Goal: Find contact information: Find contact information

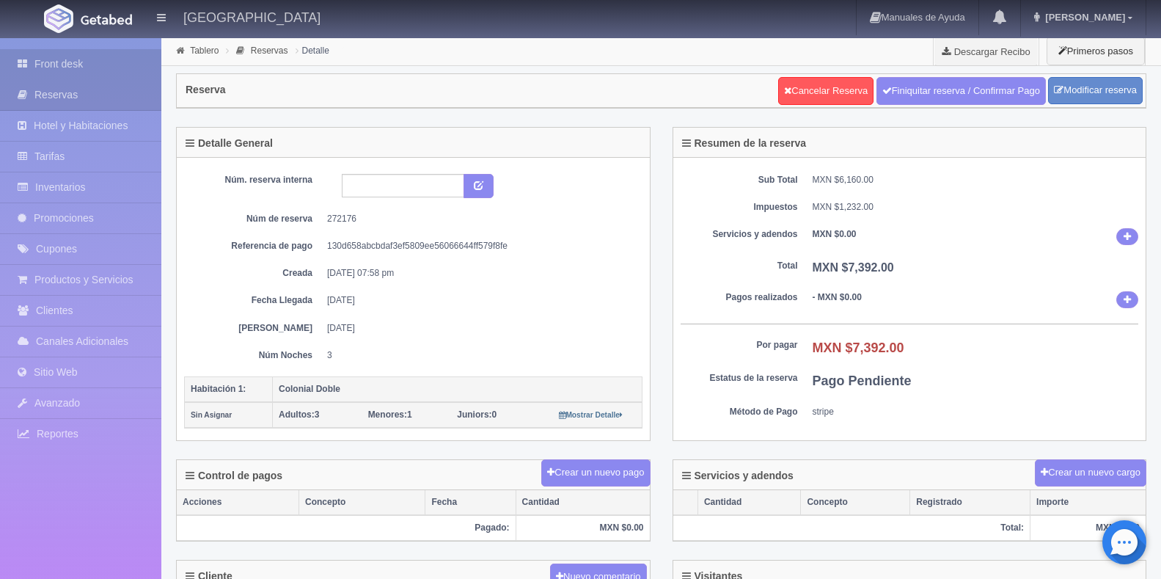
click at [81, 51] on link "Front desk" at bounding box center [80, 64] width 161 height 30
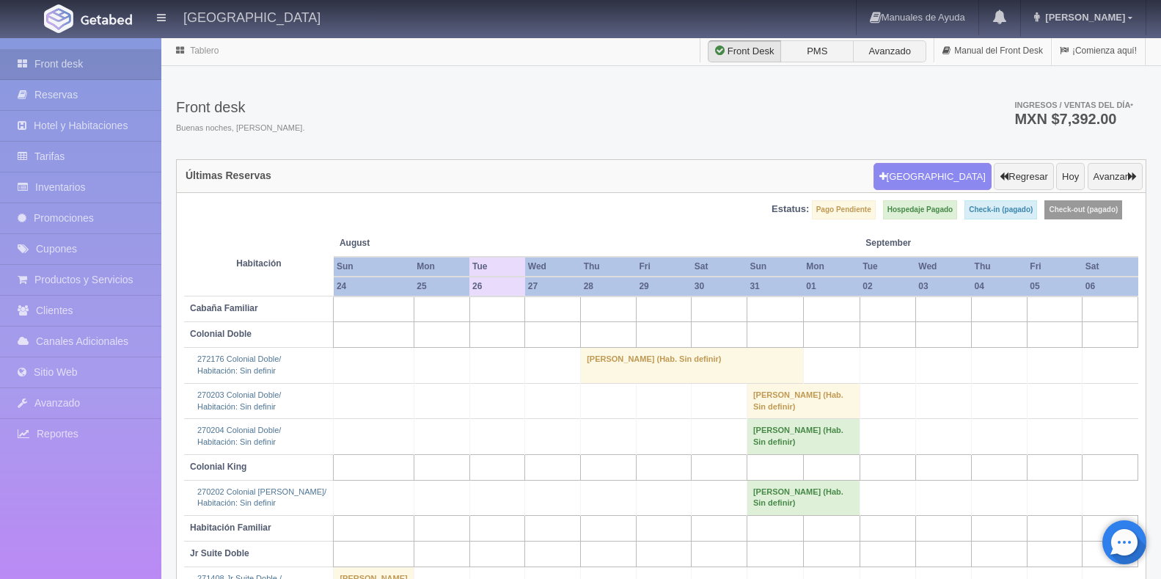
click at [626, 358] on td "[PERSON_NAME] (Hab. Sin definir)" at bounding box center [692, 365] width 223 height 35
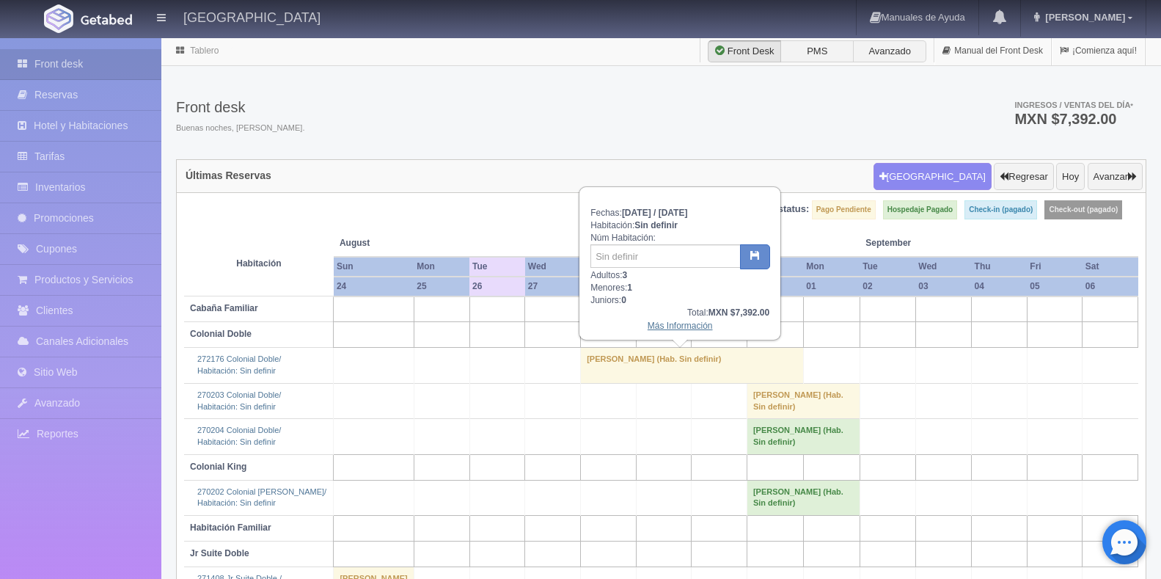
click at [659, 326] on link "Más Información" at bounding box center [680, 326] width 65 height 10
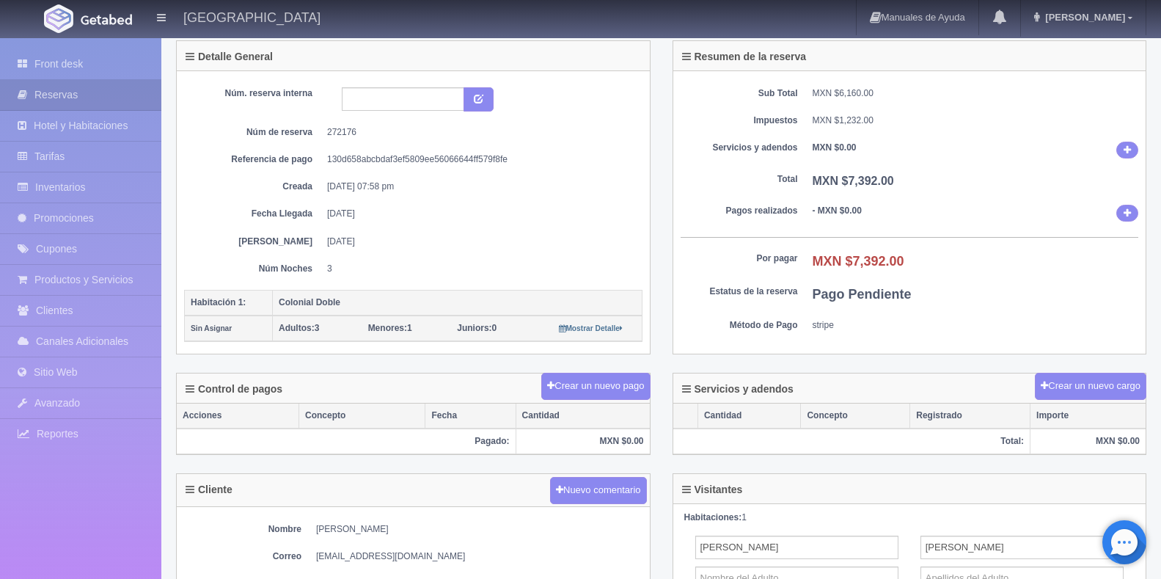
scroll to position [220, 0]
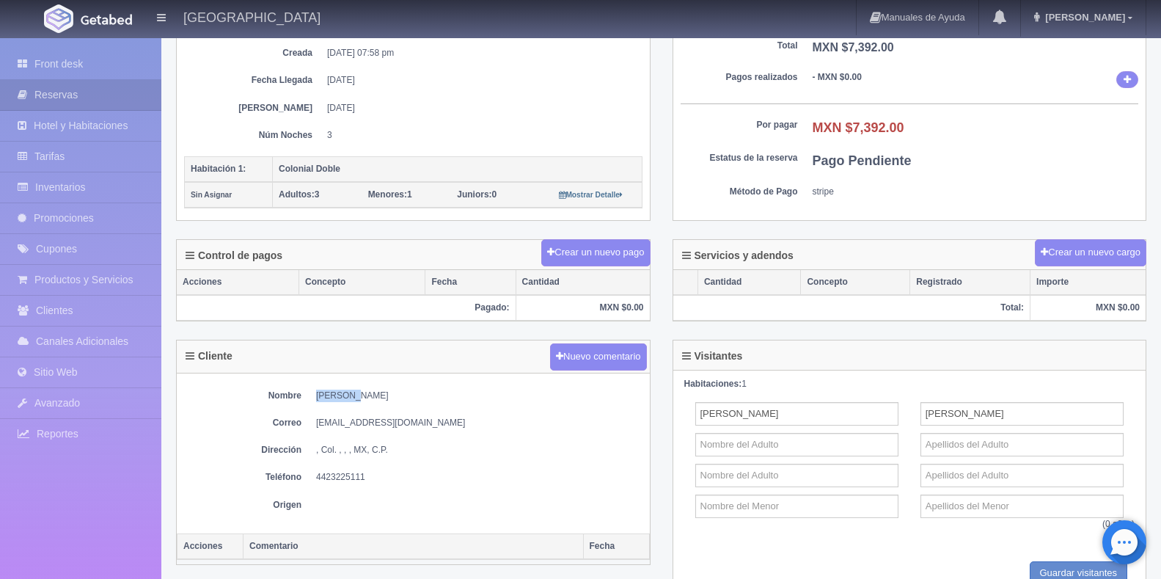
drag, startPoint x: 347, startPoint y: 398, endPoint x: 315, endPoint y: 399, distance: 32.3
click at [315, 399] on dl "Nombre Veronica Cabello" at bounding box center [413, 395] width 458 height 12
copy dd "[PERSON_NAME]"
click at [359, 395] on dd "[PERSON_NAME]" at bounding box center [479, 395] width 326 height 12
click at [360, 395] on dd "[PERSON_NAME]" at bounding box center [479, 395] width 326 height 12
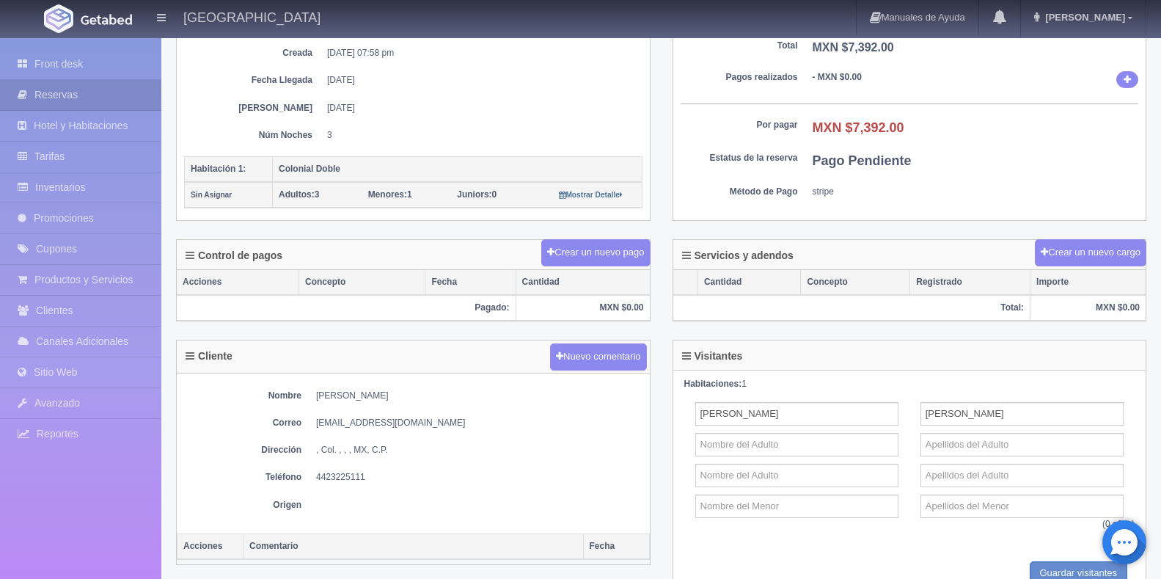
copy dd "[PERSON_NAME]"
click at [450, 464] on div "Nombre Veronica Cabello Correo licveronicacabello@hotmail.com Dirección , Col. …" at bounding box center [413, 453] width 473 height 160
drag, startPoint x: 450, startPoint y: 421, endPoint x: 315, endPoint y: 417, distance: 134.3
click at [315, 417] on dl "Correo licveronicacabello@hotmail.com" at bounding box center [413, 423] width 458 height 12
copy dd "[EMAIL_ADDRESS][DOMAIN_NAME]"
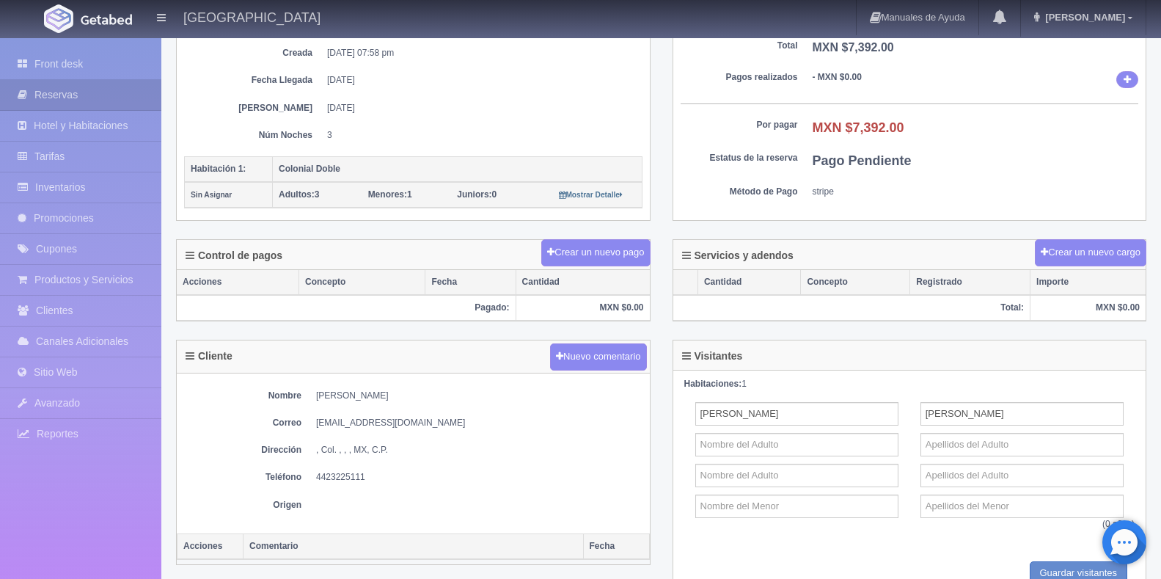
click at [335, 475] on dd "4423225111" at bounding box center [479, 477] width 326 height 12
copy dd "4423225111"
click at [527, 505] on dd at bounding box center [479, 505] width 326 height 12
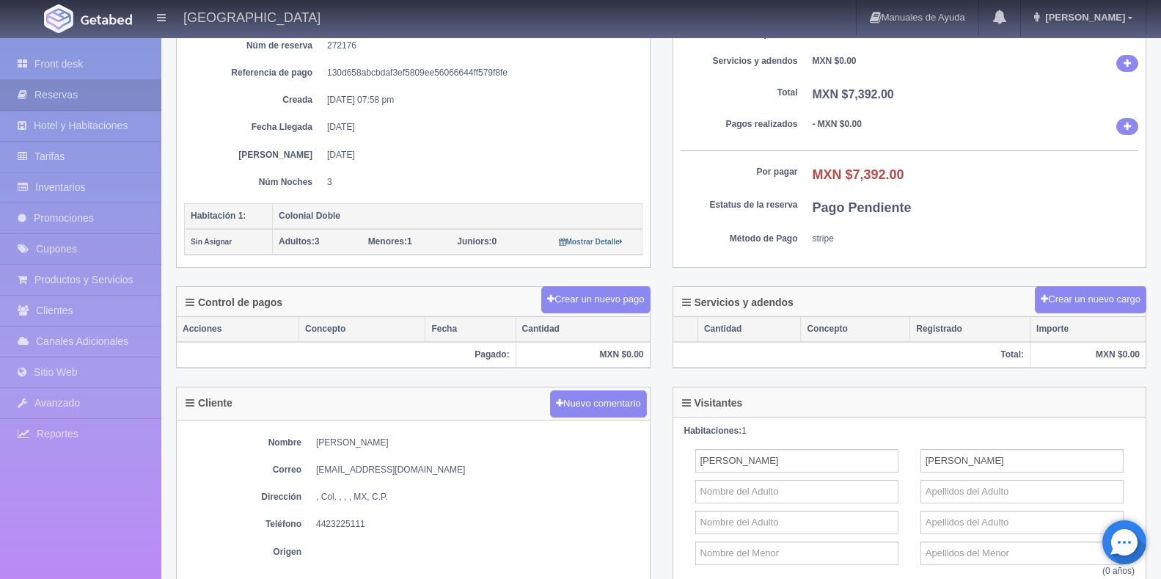
scroll to position [0, 0]
